Goal: Find specific page/section: Find specific page/section

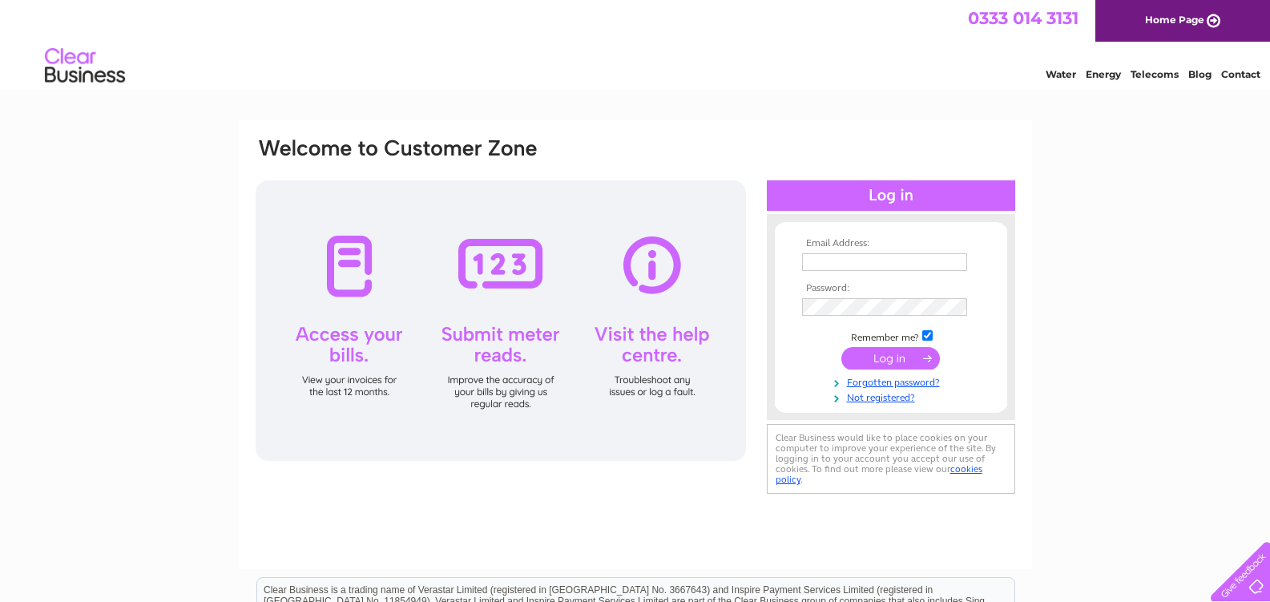
type input "fiona.mcallister@zhuorimttr.co.uk"
click at [886, 356] on input "submit" at bounding box center [890, 358] width 99 height 22
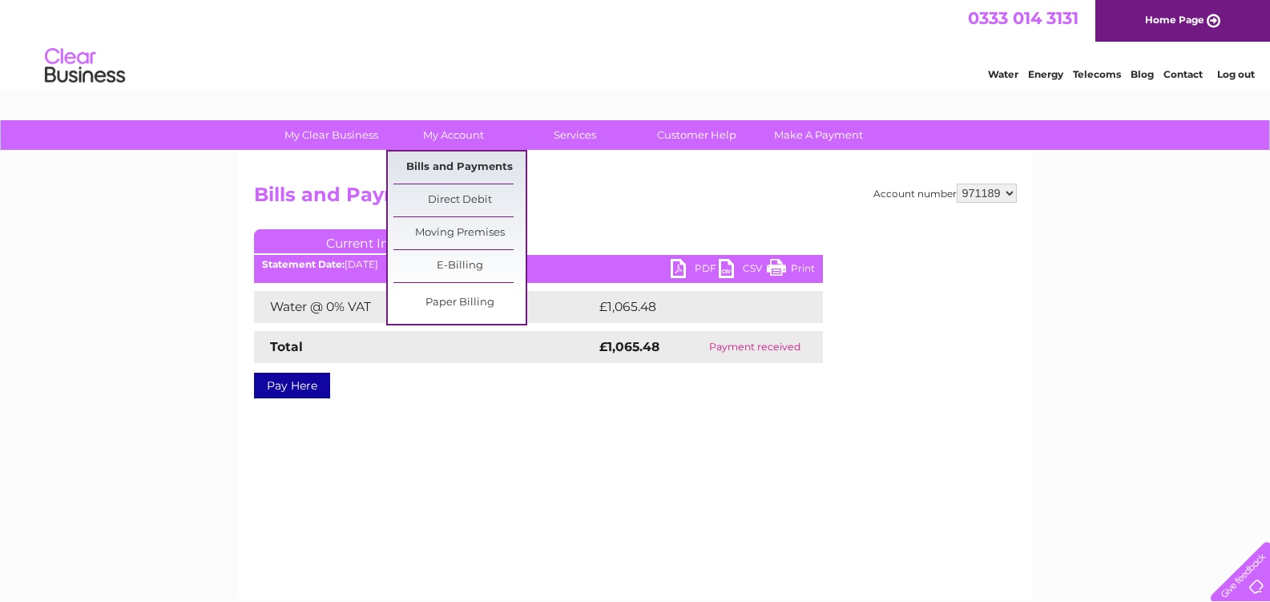
click at [441, 159] on link "Bills and Payments" at bounding box center [459, 167] width 132 height 32
click at [445, 163] on link "Bills and Payments" at bounding box center [459, 167] width 132 height 32
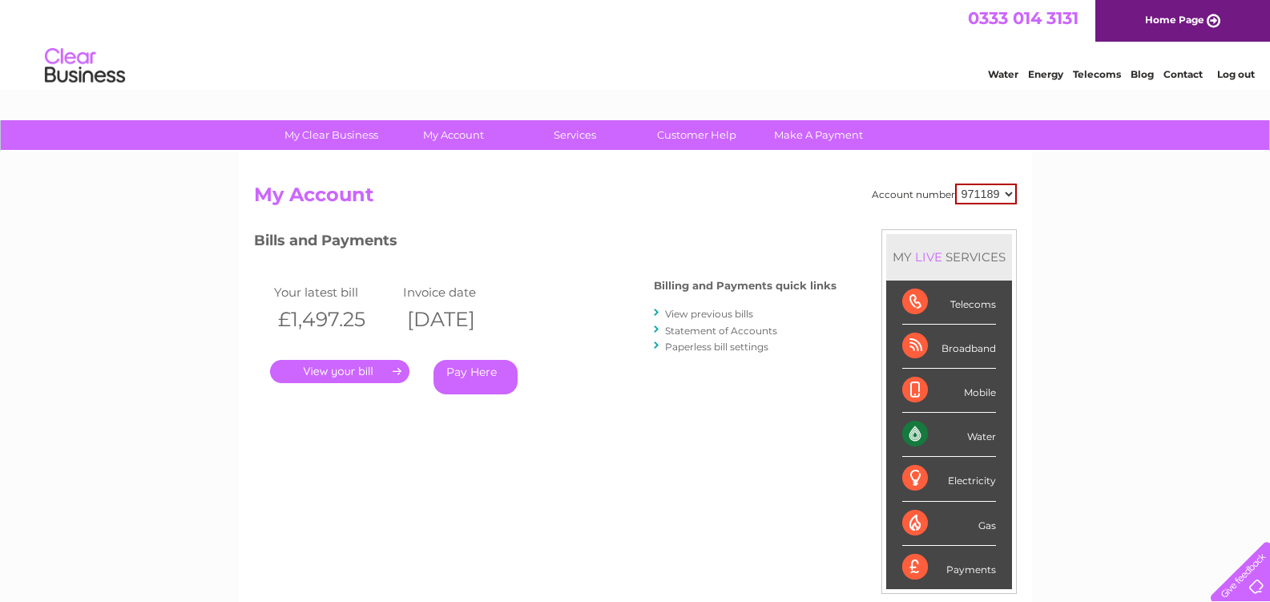
click at [319, 372] on link "." at bounding box center [339, 371] width 139 height 23
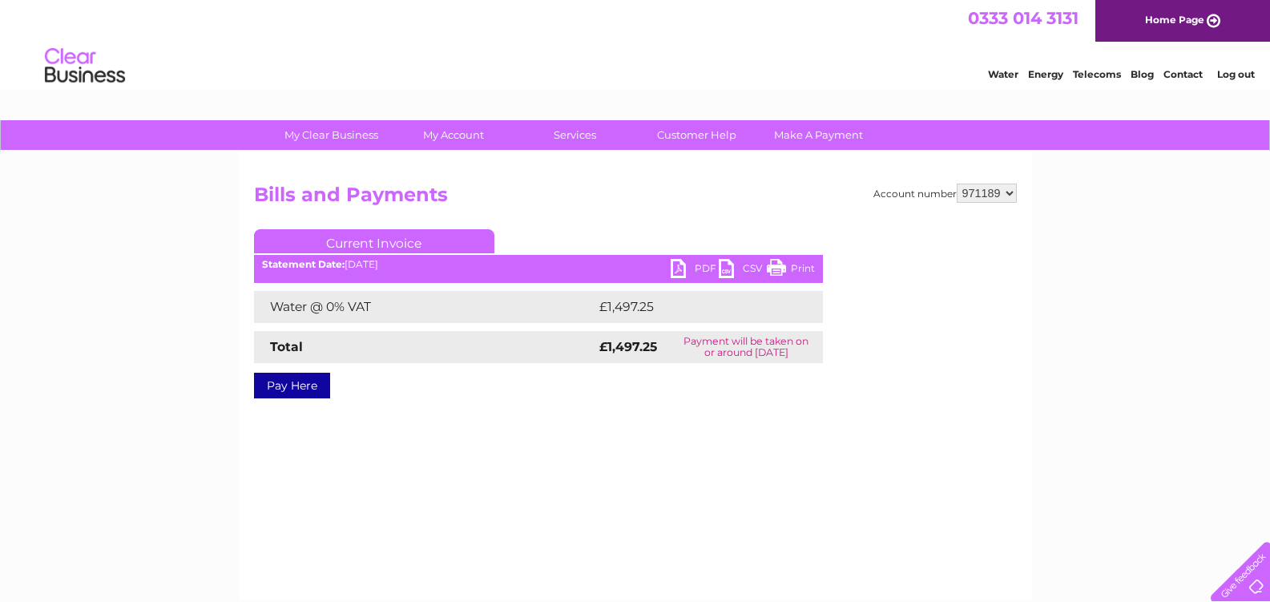
click at [682, 270] on link "PDF" at bounding box center [694, 270] width 48 height 23
